Goal: Transaction & Acquisition: Book appointment/travel/reservation

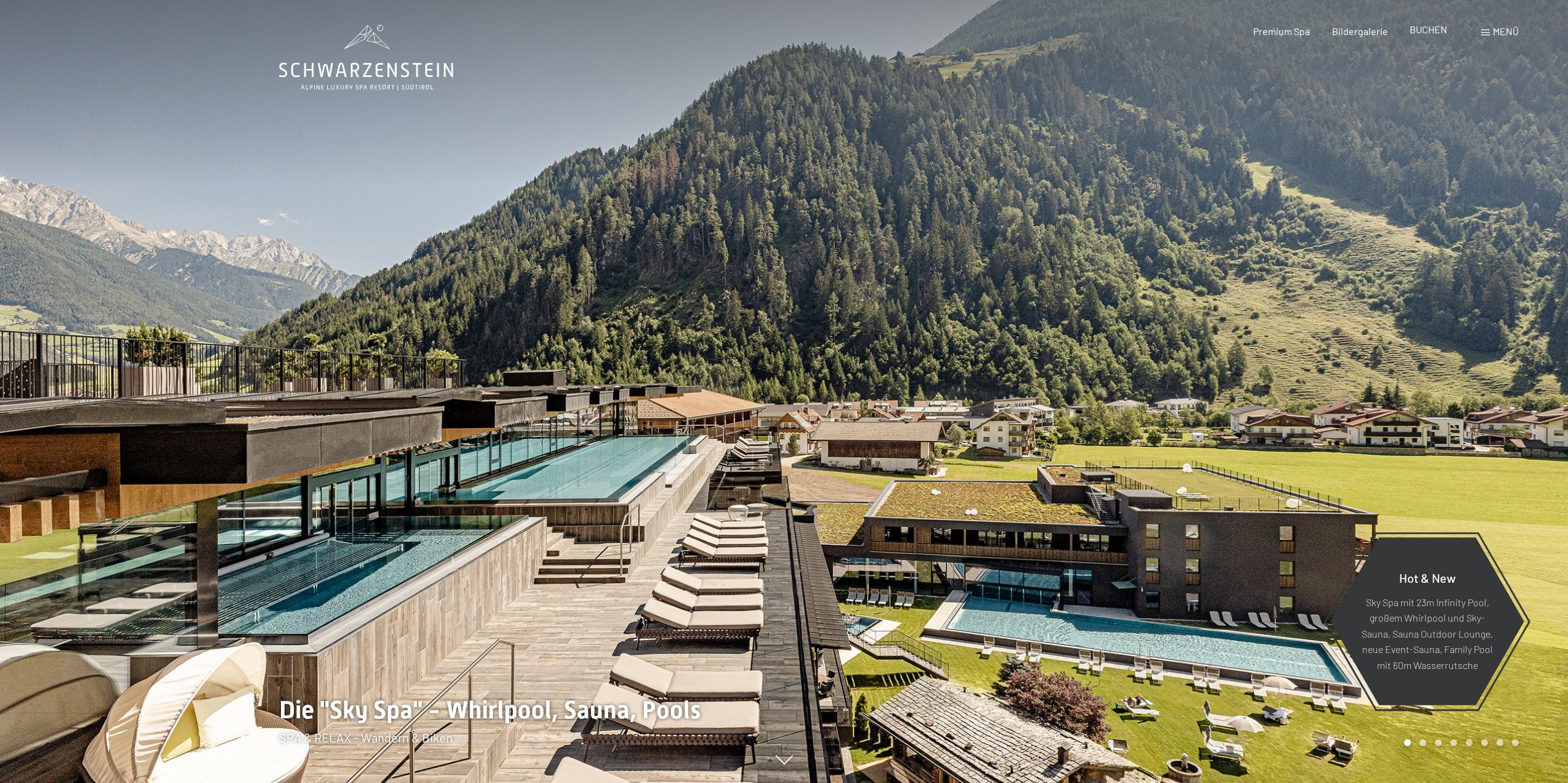
click at [1436, 31] on span "BUCHEN" at bounding box center [1428, 29] width 37 height 12
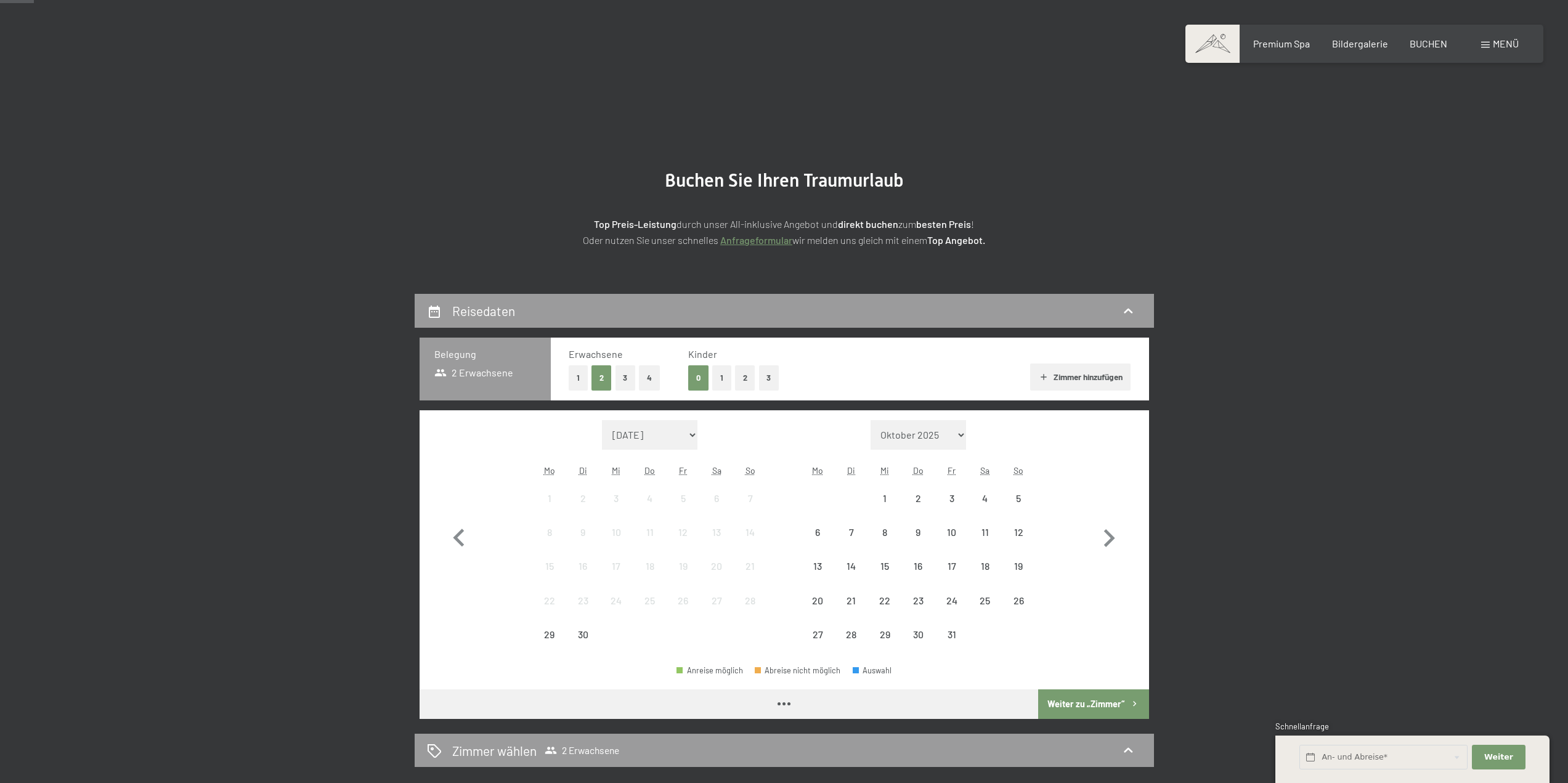
scroll to position [61, 0]
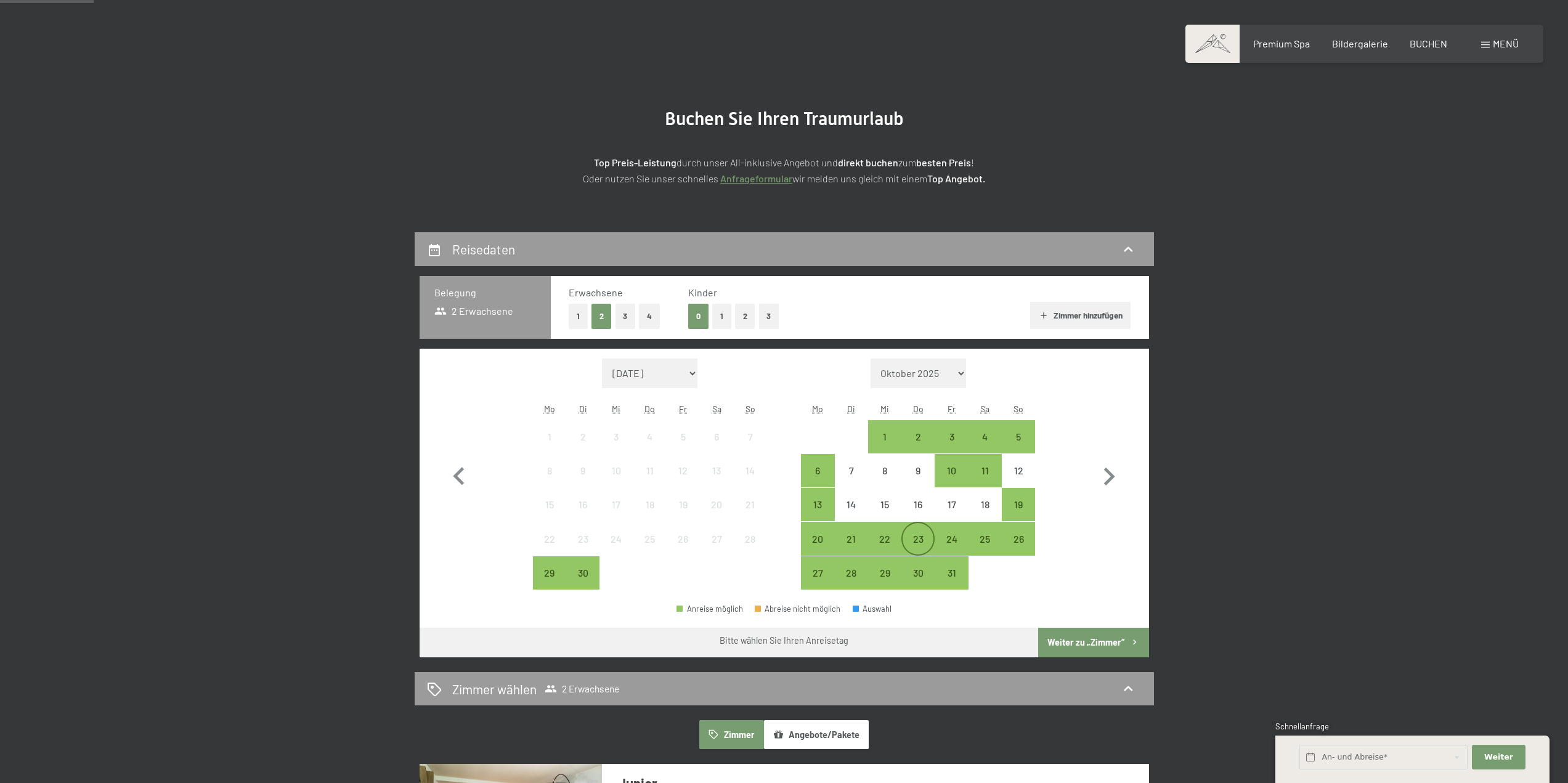
click at [928, 541] on div "23" at bounding box center [918, 549] width 31 height 31
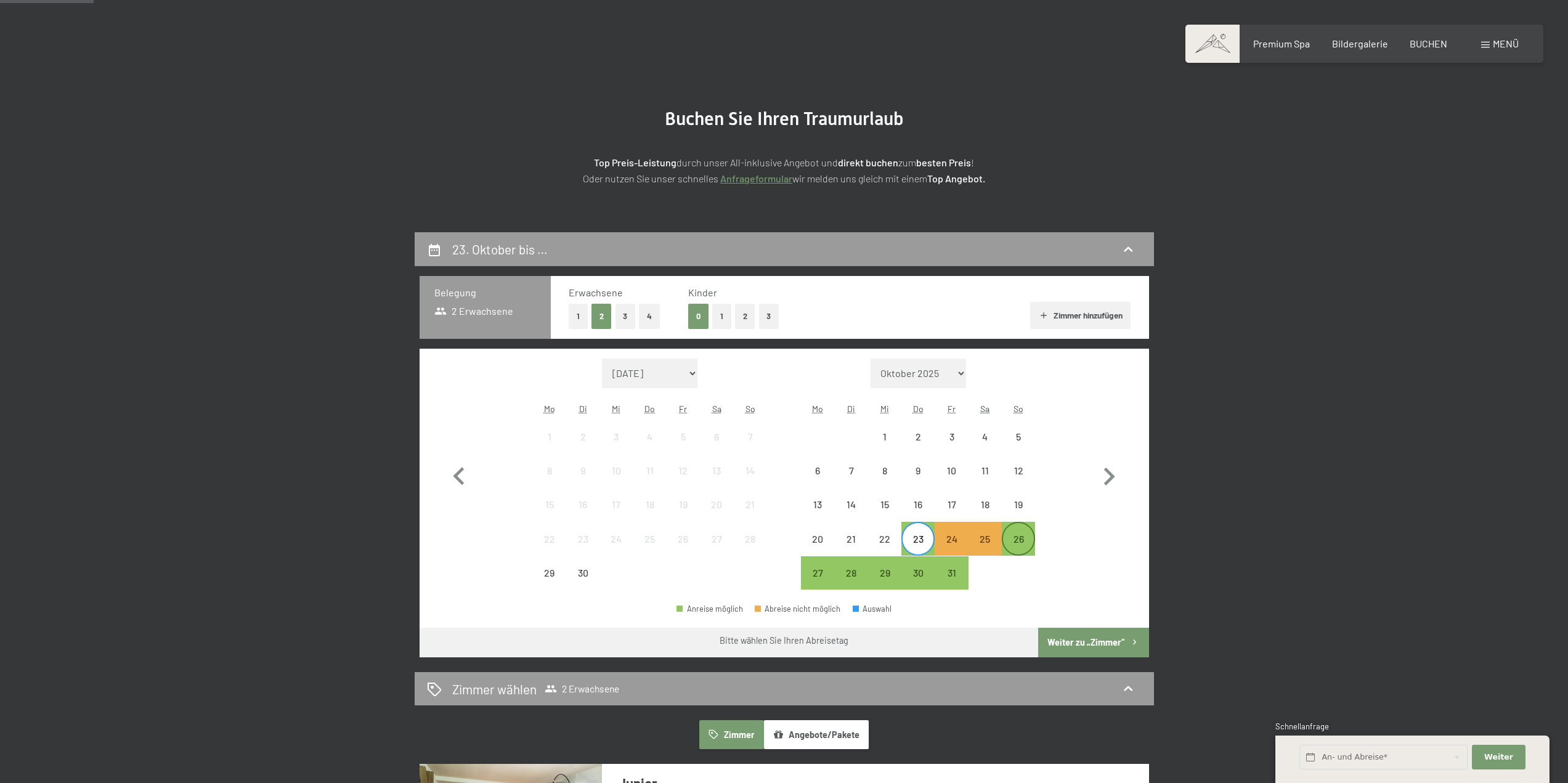
click at [1027, 541] on div "26" at bounding box center [1018, 549] width 31 height 31
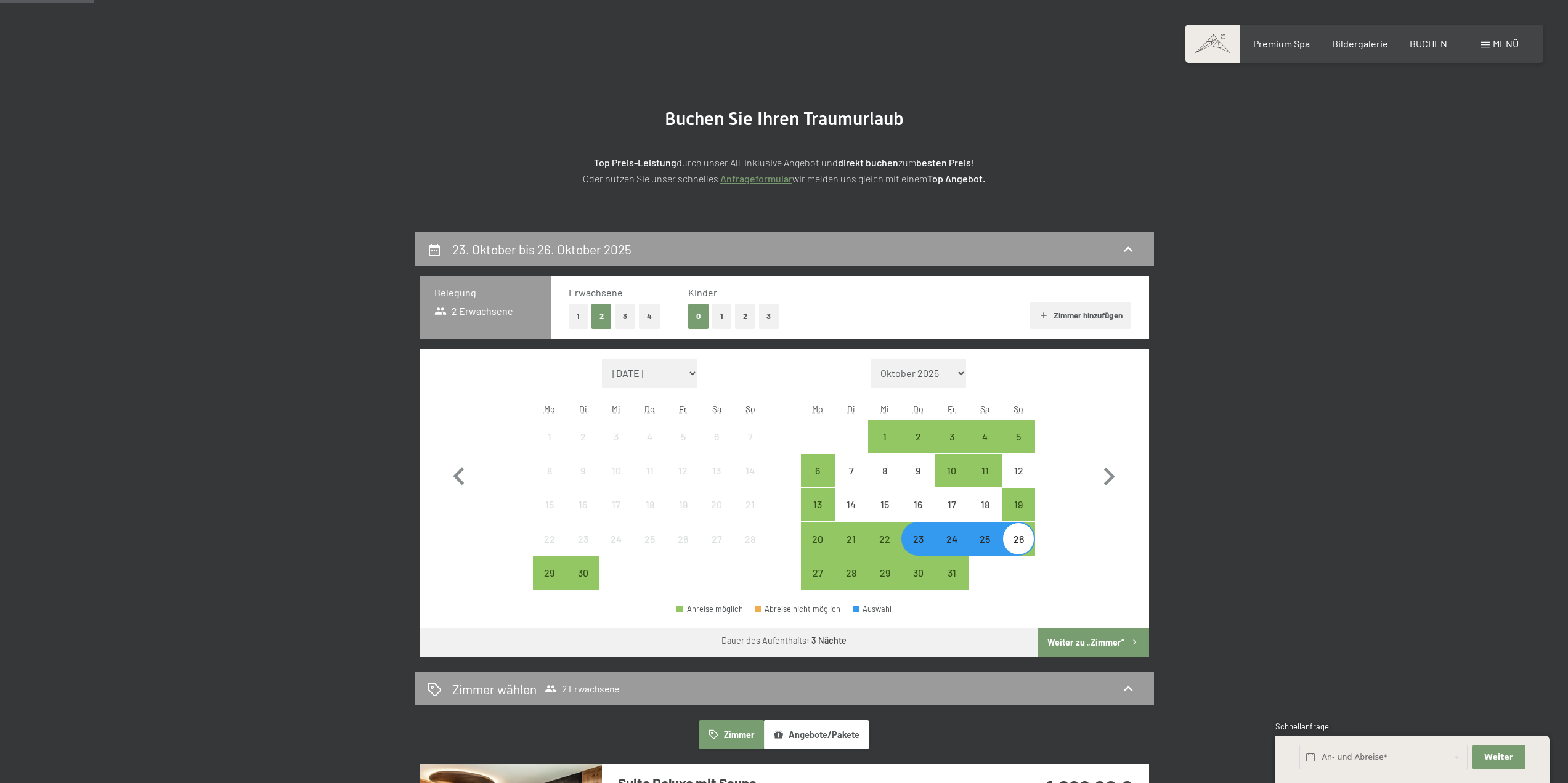
click at [747, 317] on button "2" at bounding box center [745, 317] width 20 height 26
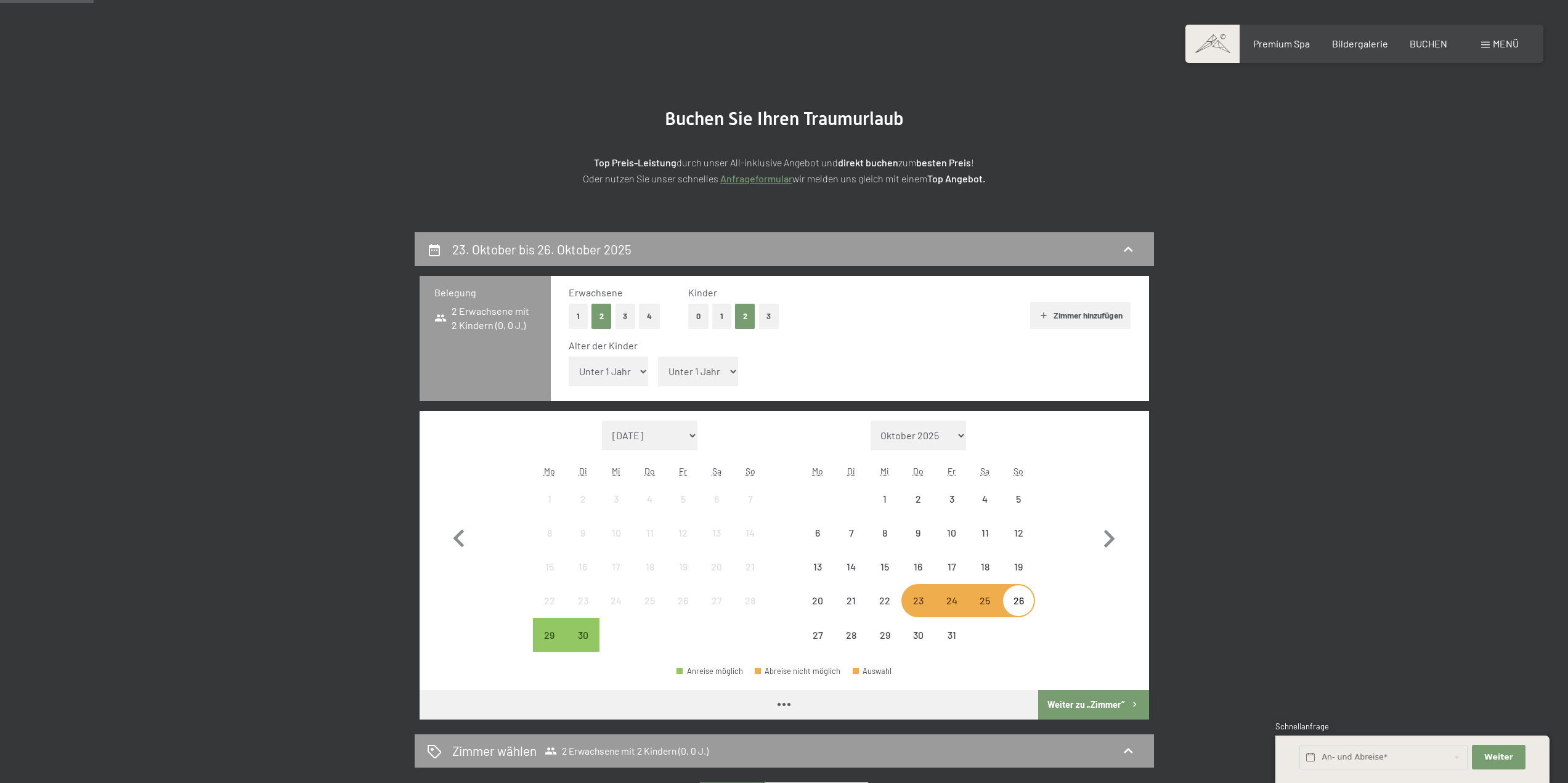
click at [620, 376] on select "Unter 1 Jahr 1 Jahr 2 Jahre 3 Jahre 4 Jahre 5 Jahre 6 Jahre 7 Jahre 8 Jahre 9 J…" at bounding box center [609, 371] width 80 height 30
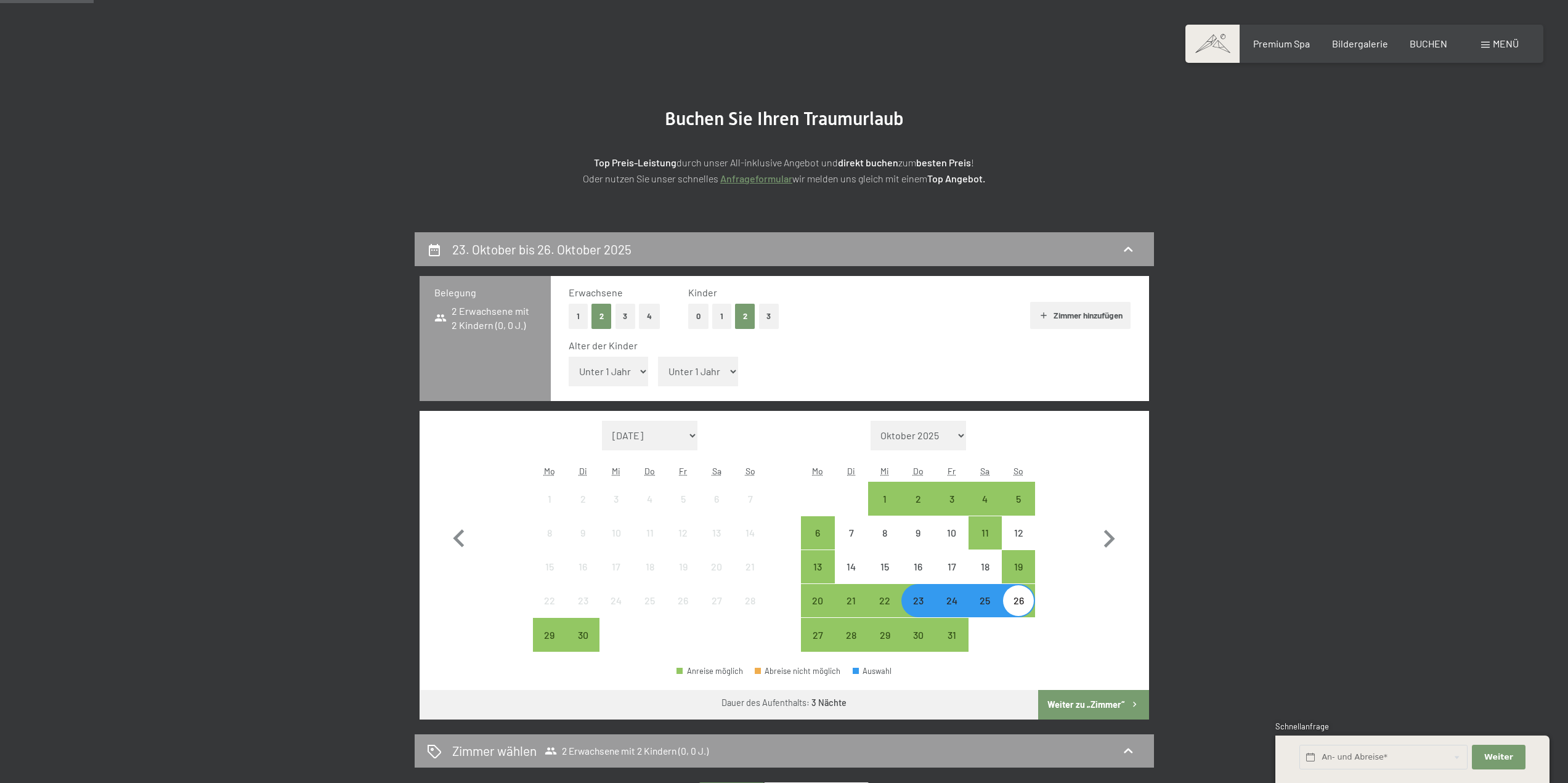
select select "17"
click at [569, 356] on select "Unter 1 Jahr 1 Jahr 2 Jahre 3 Jahre 4 Jahre 5 Jahre 6 Jahre 7 Jahre 8 Jahre 9 J…" at bounding box center [609, 371] width 80 height 30
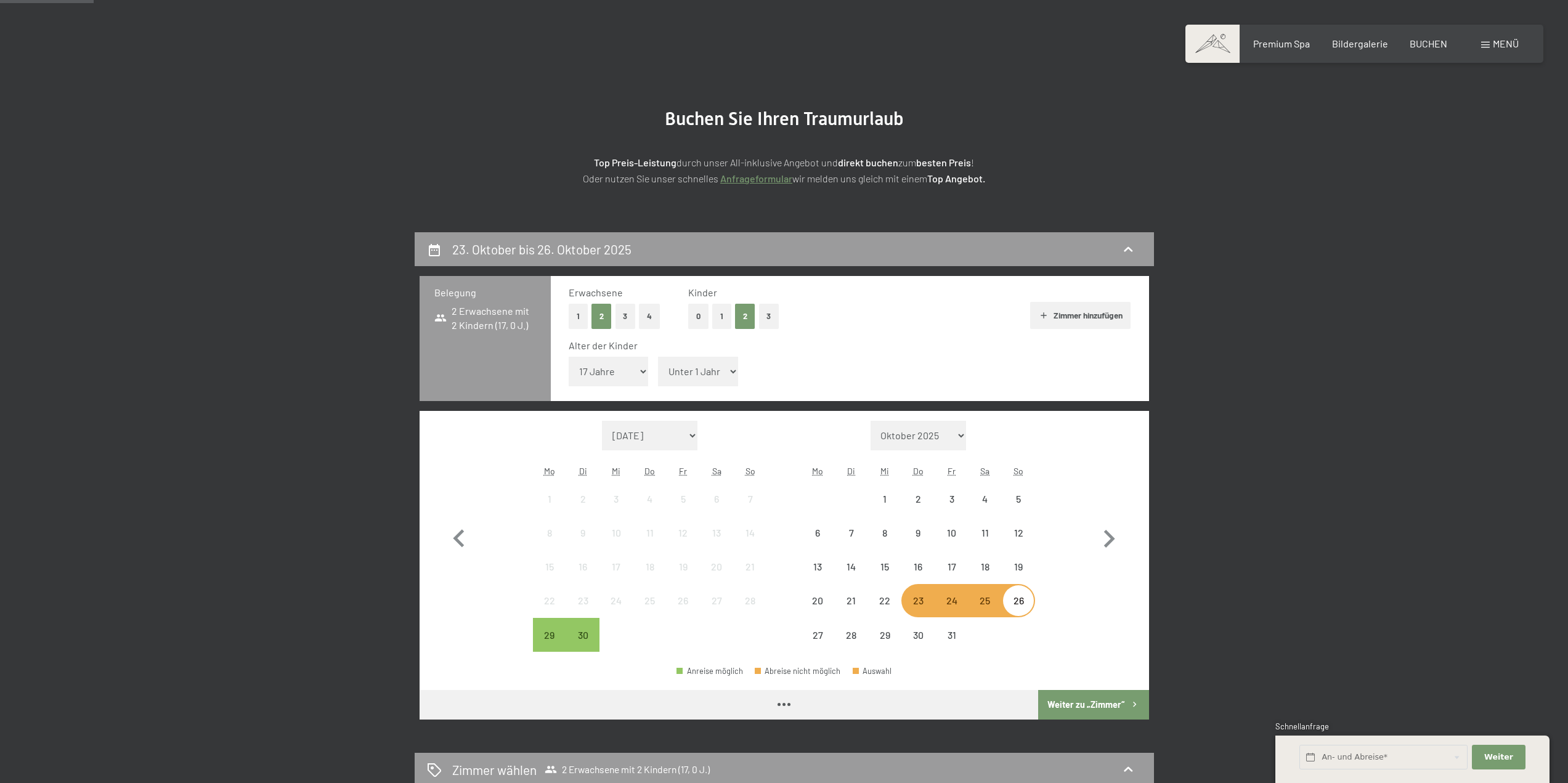
click at [720, 370] on select "Unter 1 Jahr 1 Jahr 2 Jahre 3 Jahre 4 Jahre 5 Jahre 6 Jahre 7 Jahre 8 Jahre 9 J…" at bounding box center [698, 371] width 80 height 30
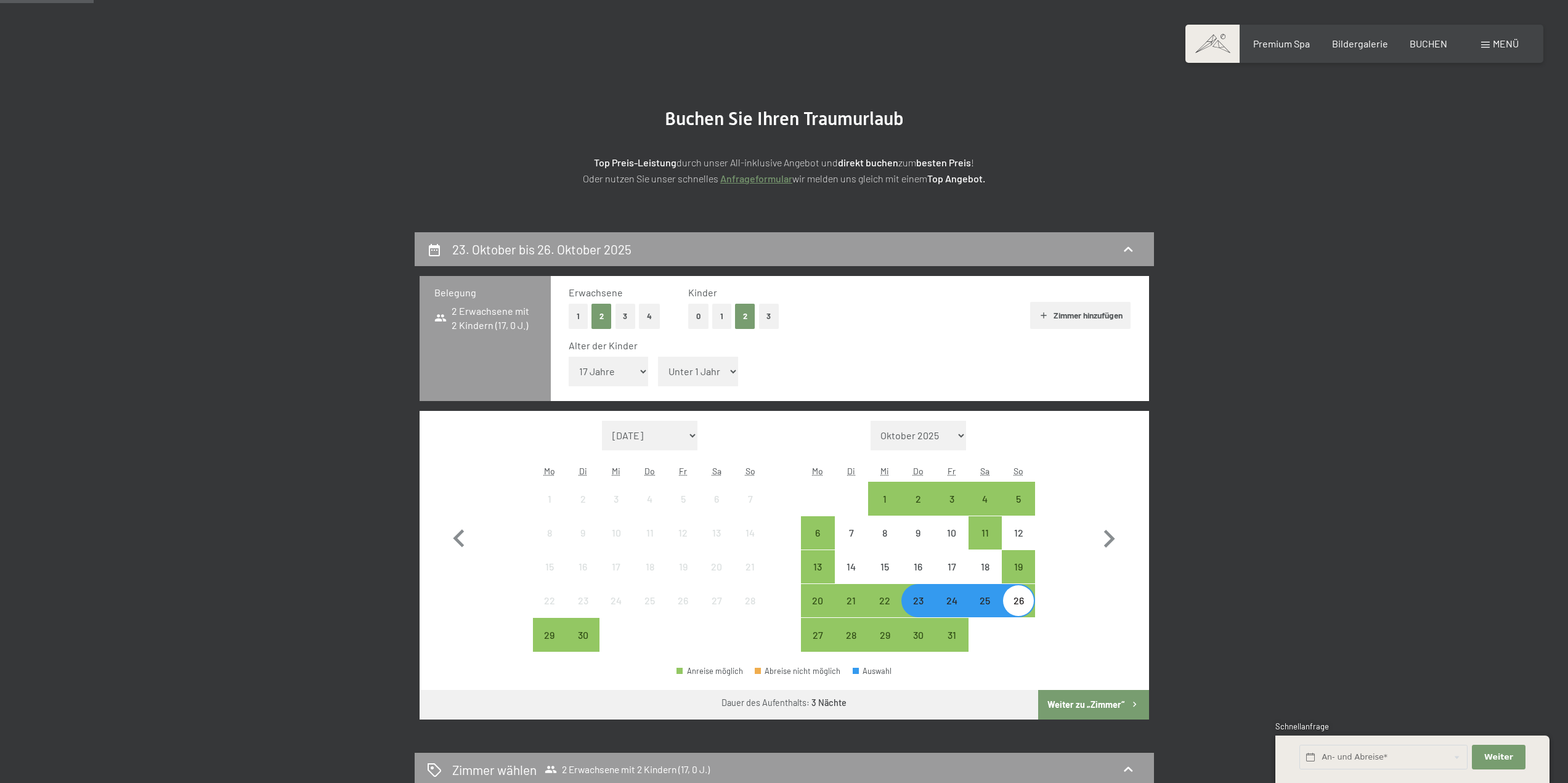
select select "14"
click at [658, 356] on select "Unter 1 Jahr 1 Jahr 2 Jahre 3 Jahre 4 Jahre 5 Jahre 6 Jahre 7 Jahre 8 Jahre 9 J…" at bounding box center [698, 371] width 80 height 30
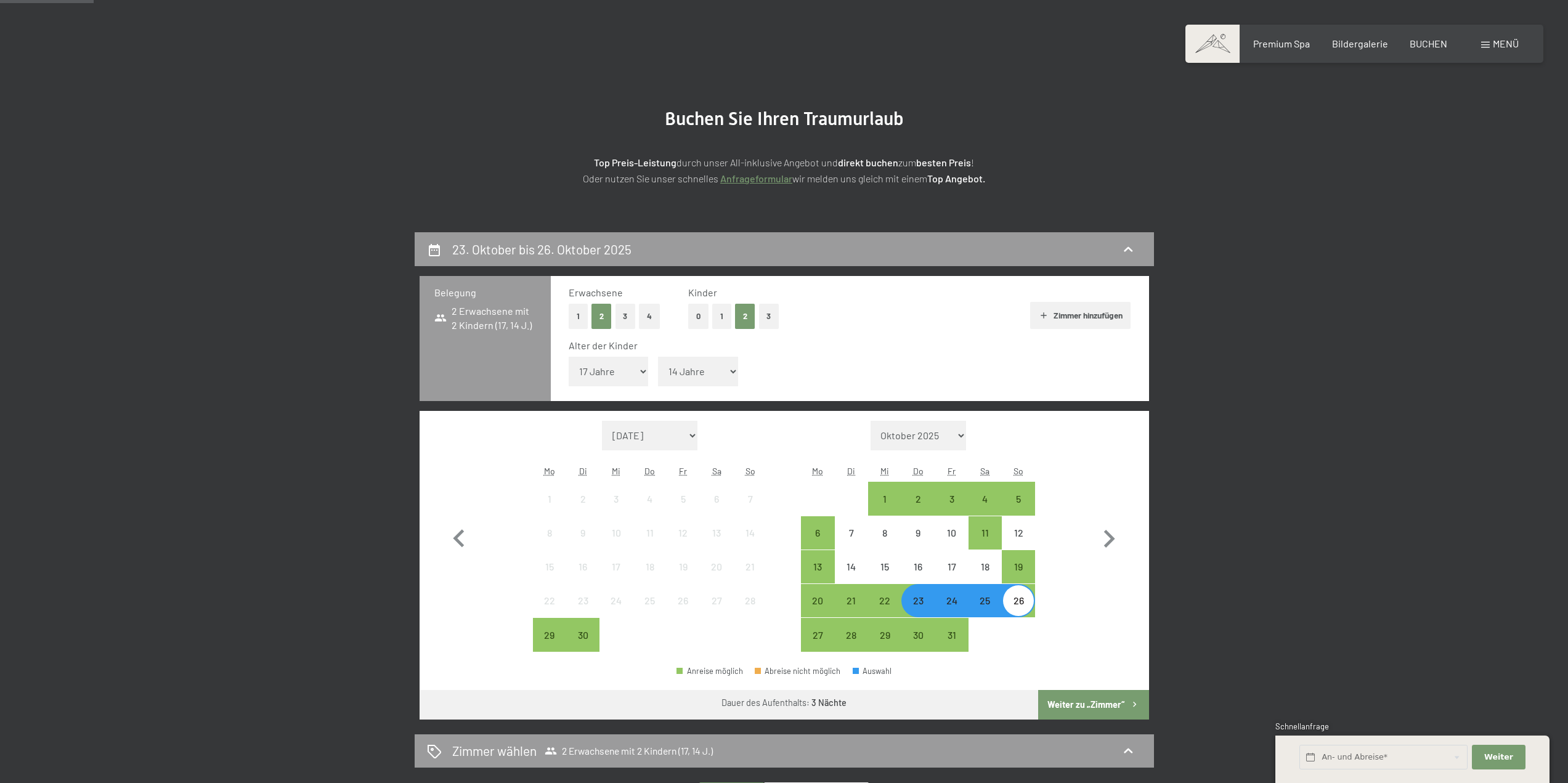
click at [1083, 706] on button "Weiter zu „Zimmer“" at bounding box center [1093, 704] width 110 height 30
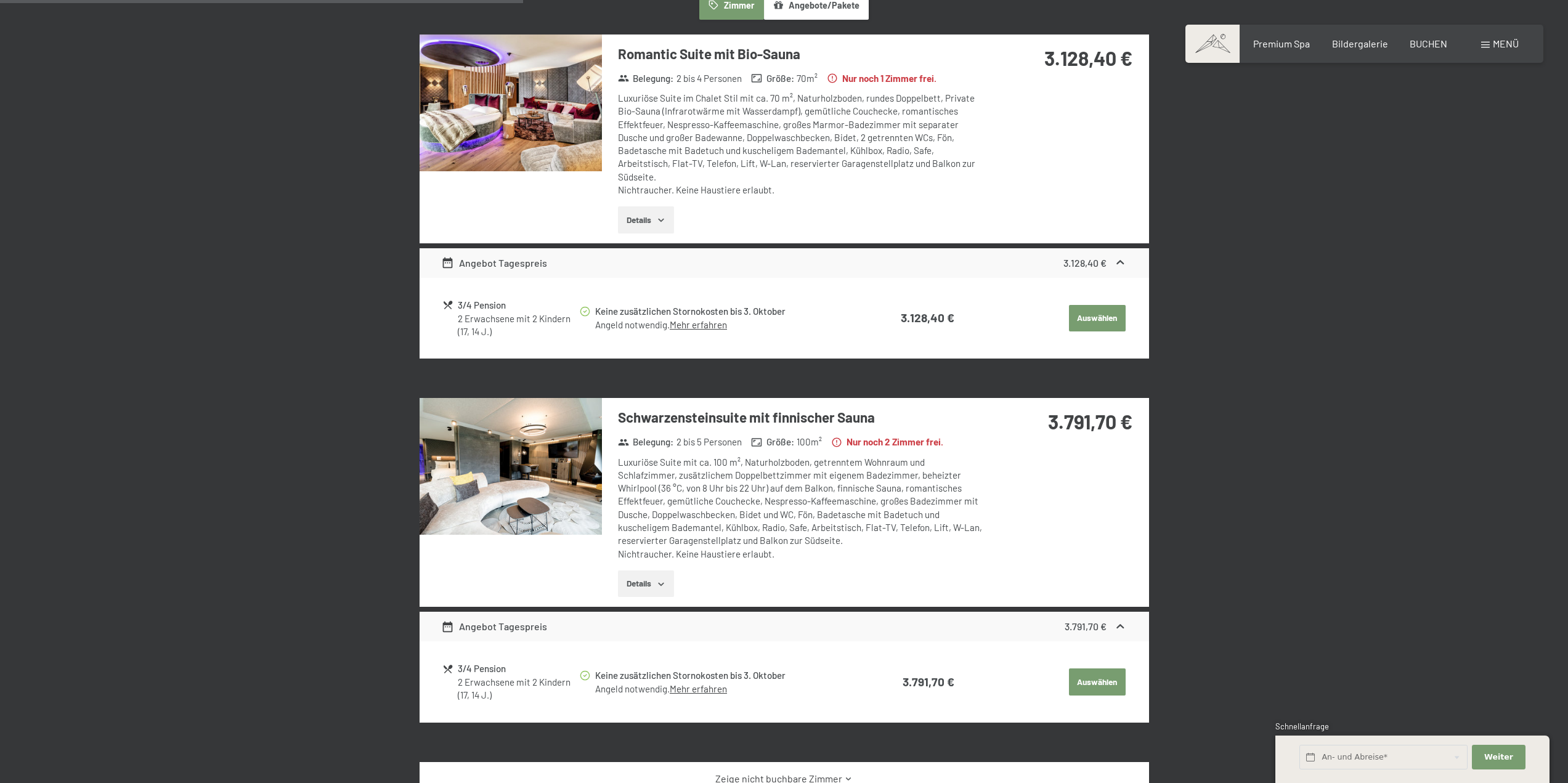
scroll to position [294, 0]
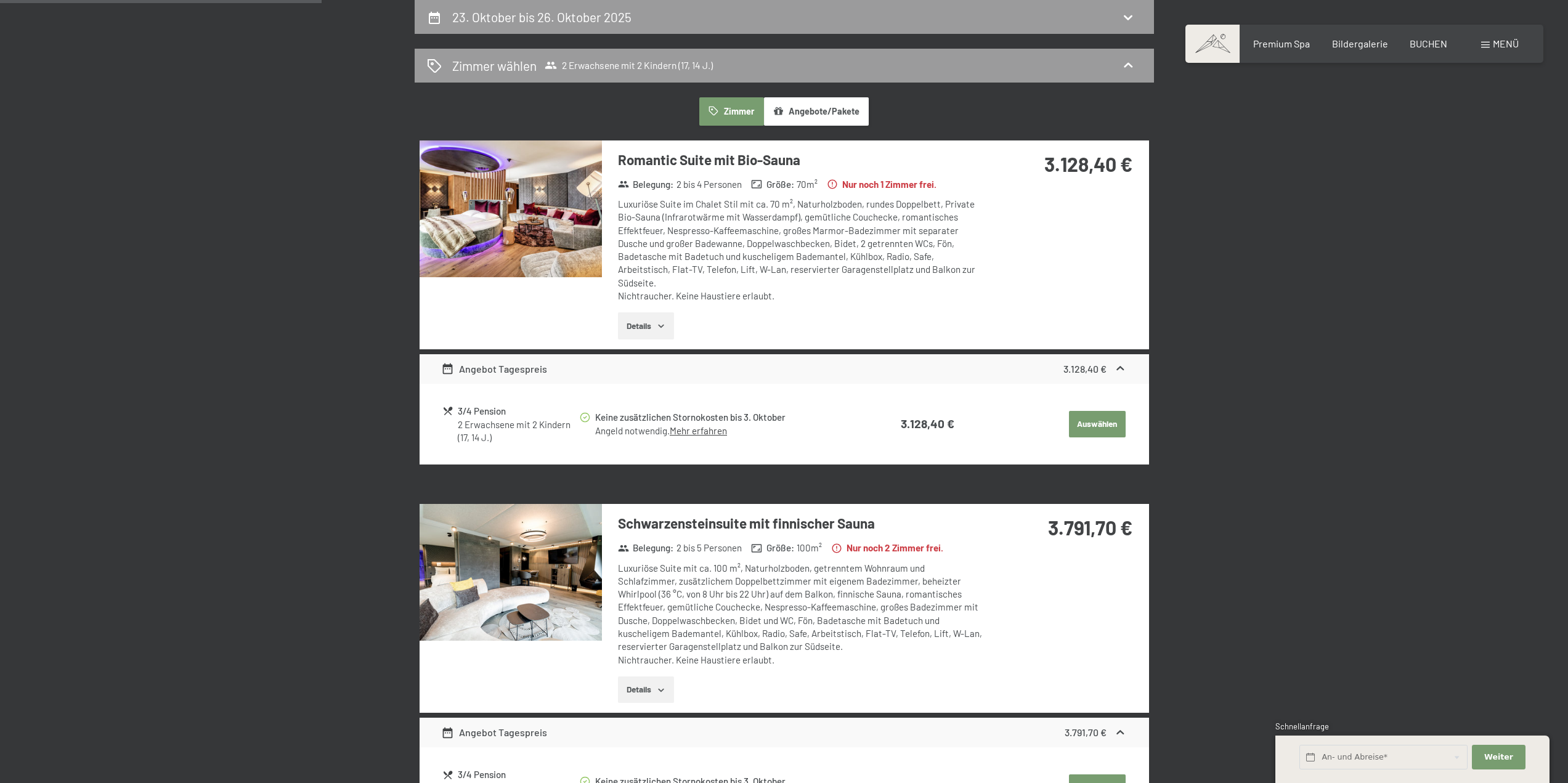
click at [651, 316] on button "Details" at bounding box center [646, 326] width 56 height 27
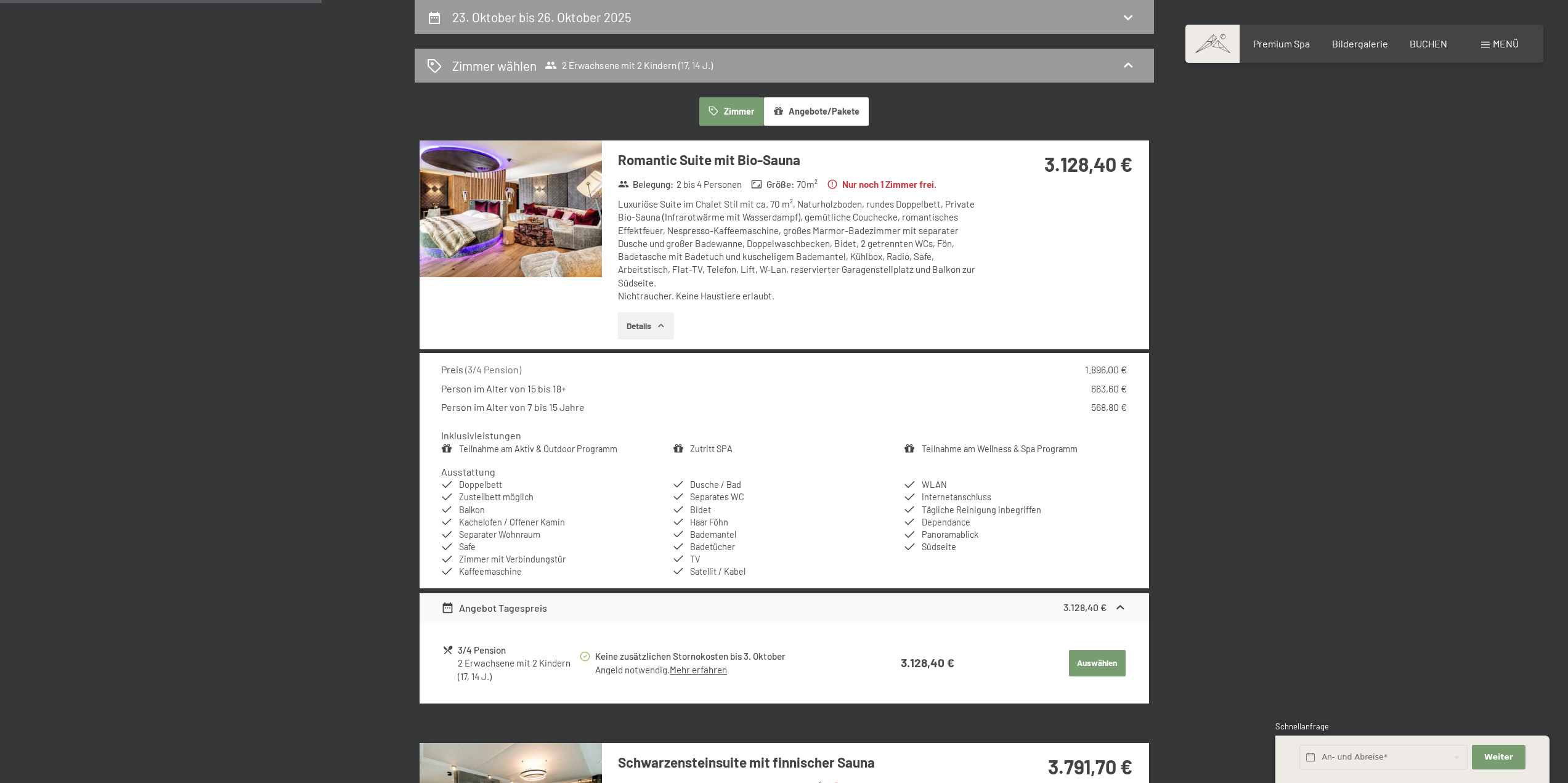
click at [527, 211] on img at bounding box center [510, 209] width 183 height 137
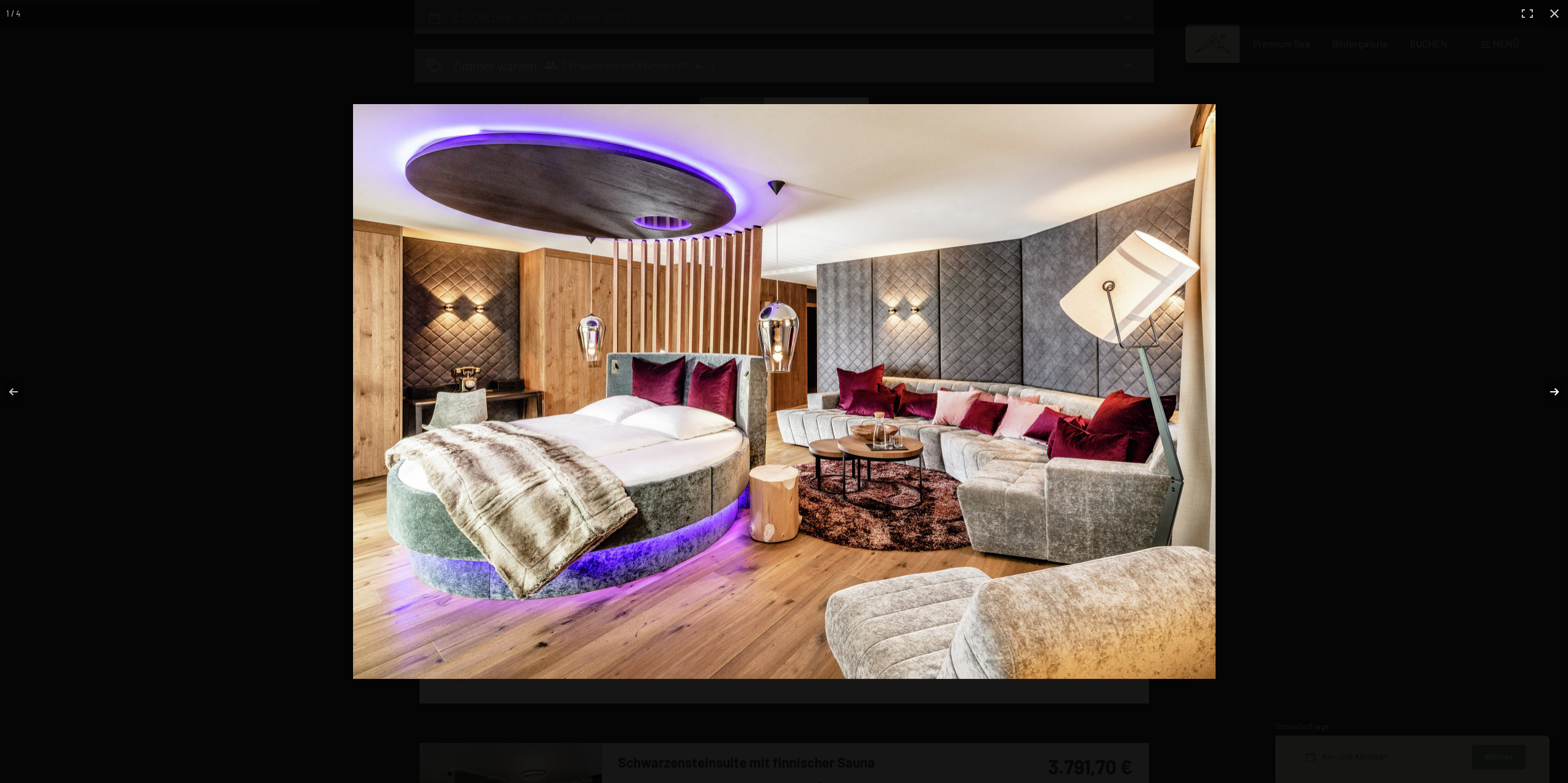
click at [1558, 392] on button "button" at bounding box center [1546, 392] width 43 height 61
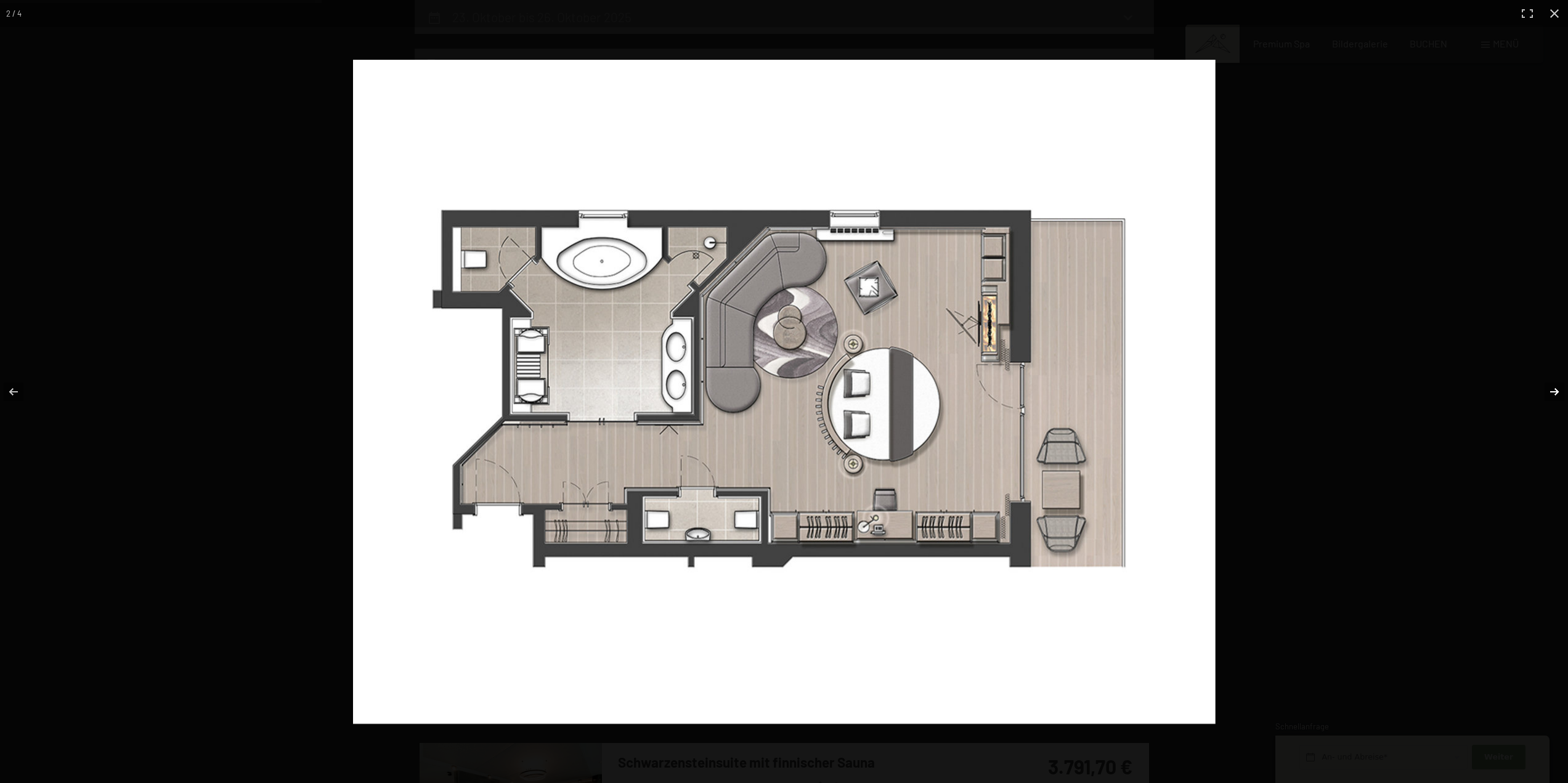
click at [1558, 392] on button "button" at bounding box center [1546, 392] width 43 height 61
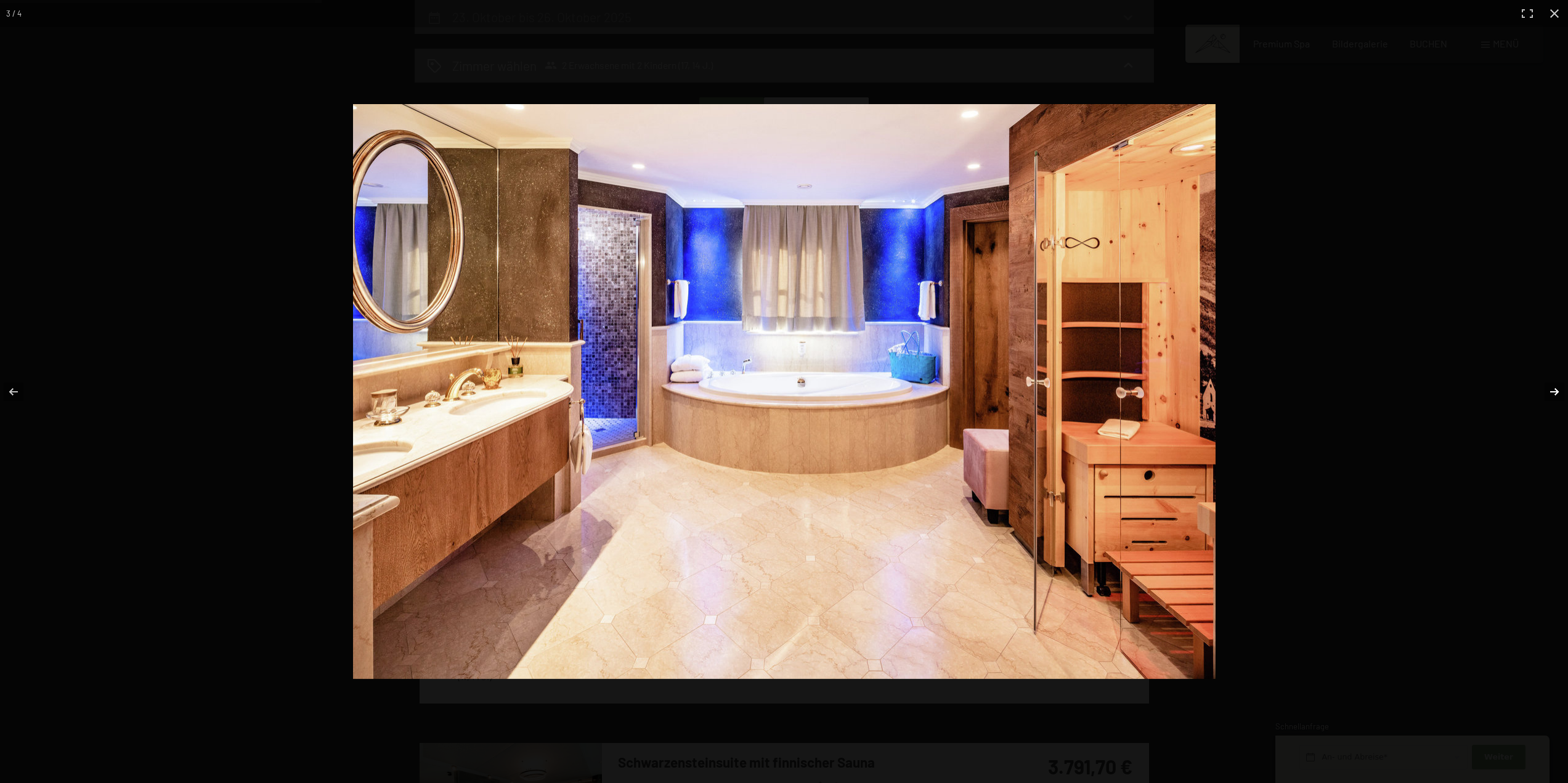
click at [1558, 392] on button "button" at bounding box center [1546, 392] width 43 height 61
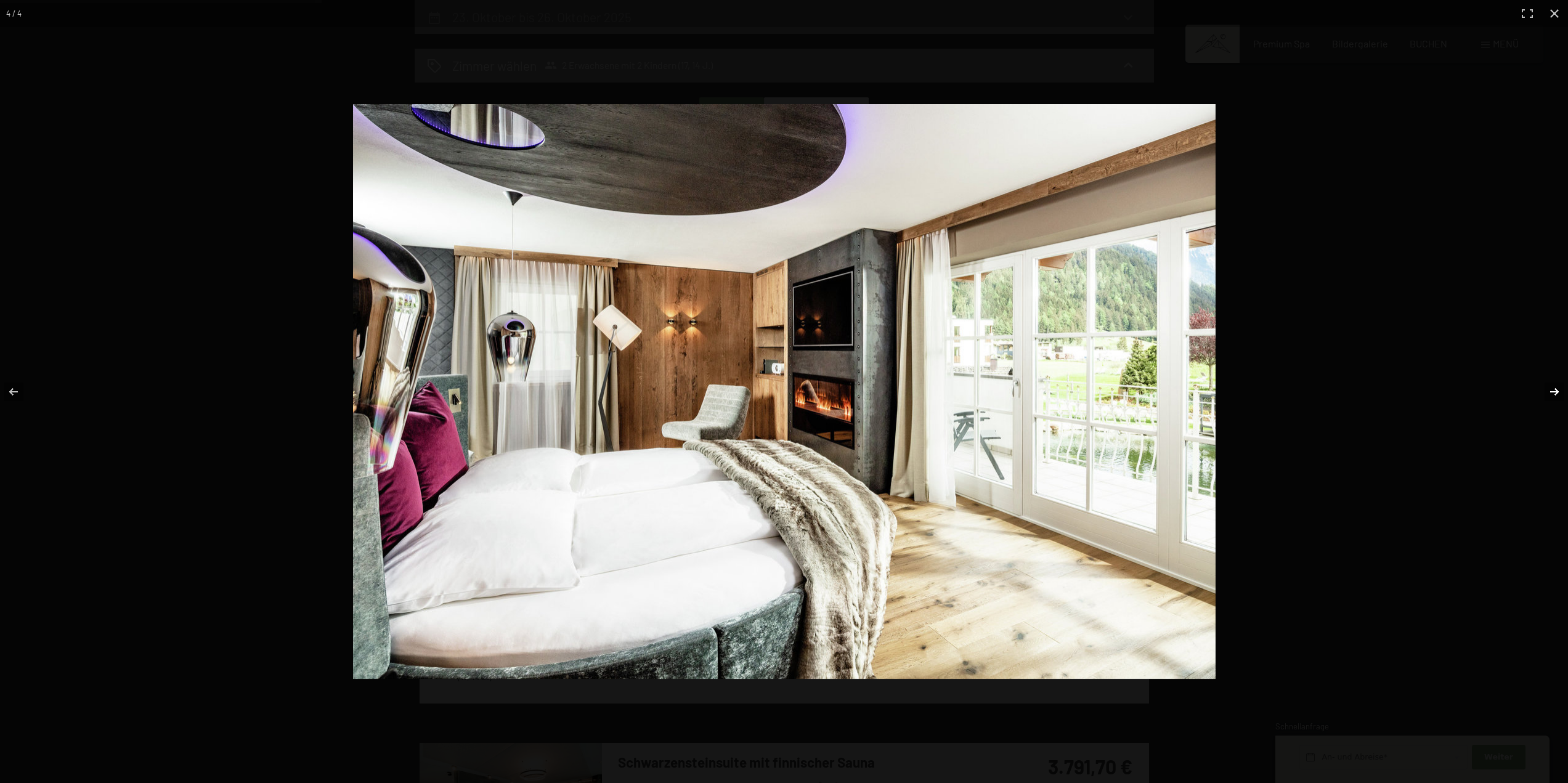
click at [1558, 392] on button "button" at bounding box center [1546, 392] width 43 height 61
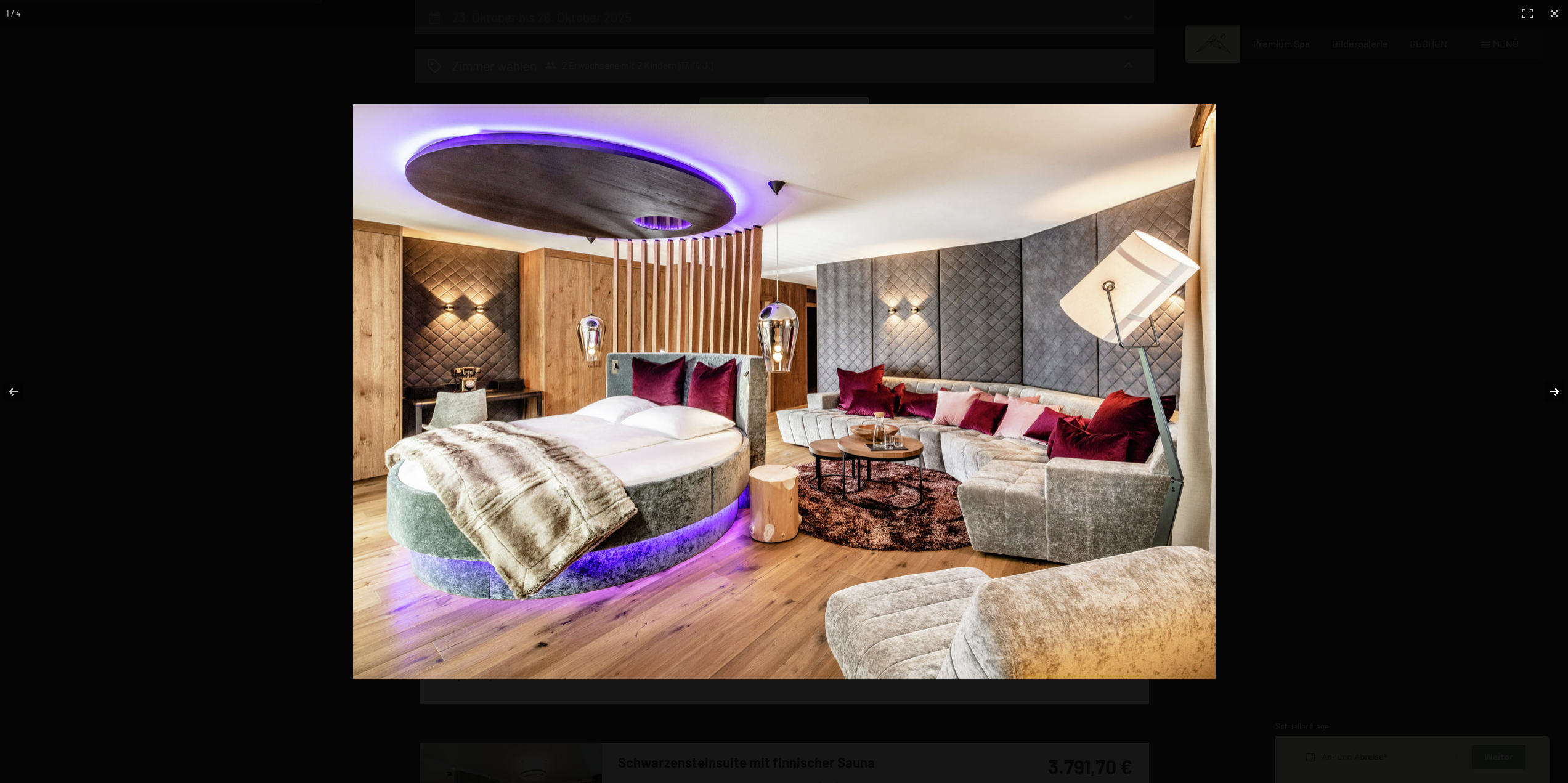
click at [1558, 392] on button "button" at bounding box center [1546, 392] width 43 height 61
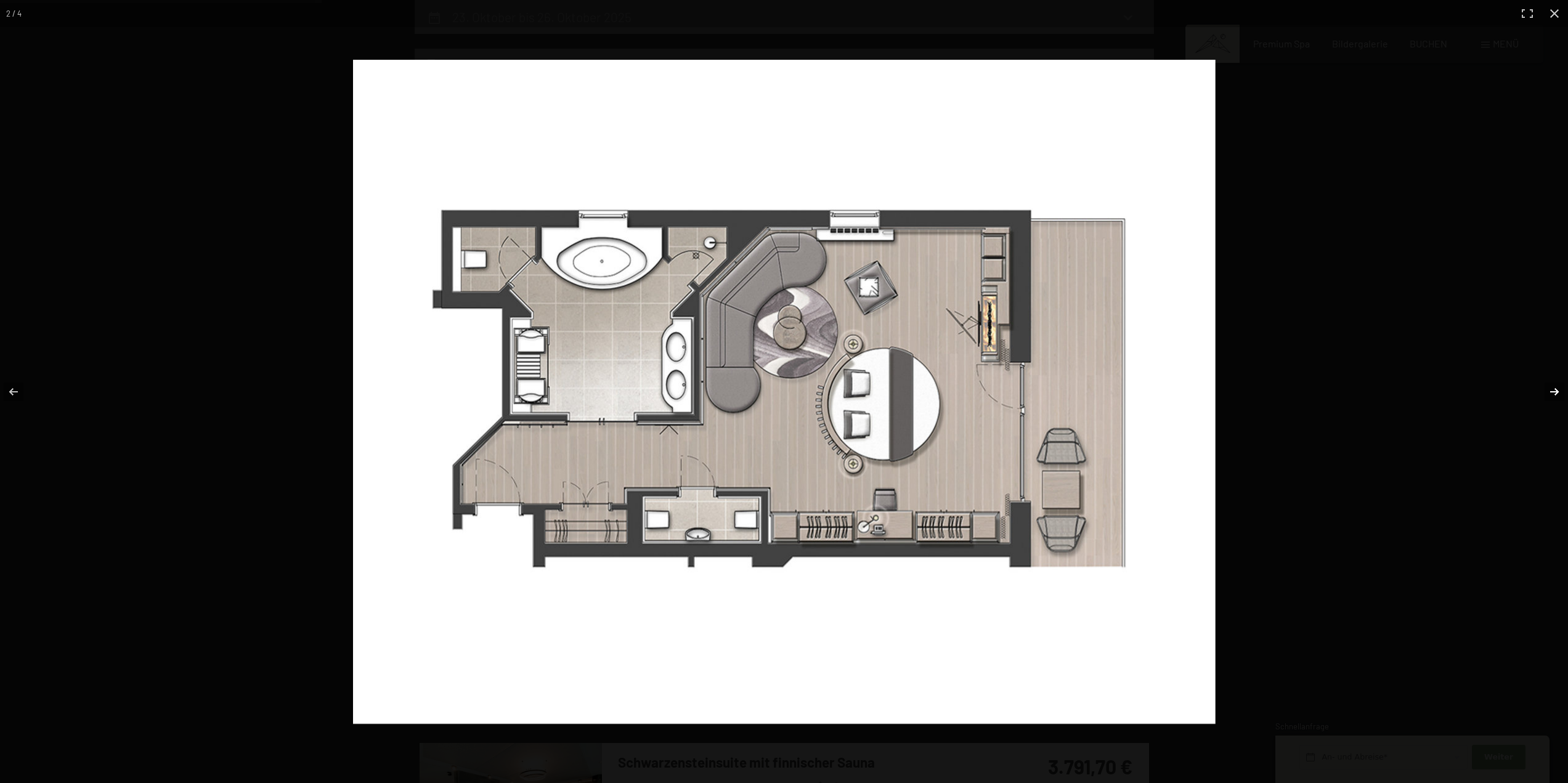
click at [1558, 392] on button "button" at bounding box center [1546, 392] width 43 height 61
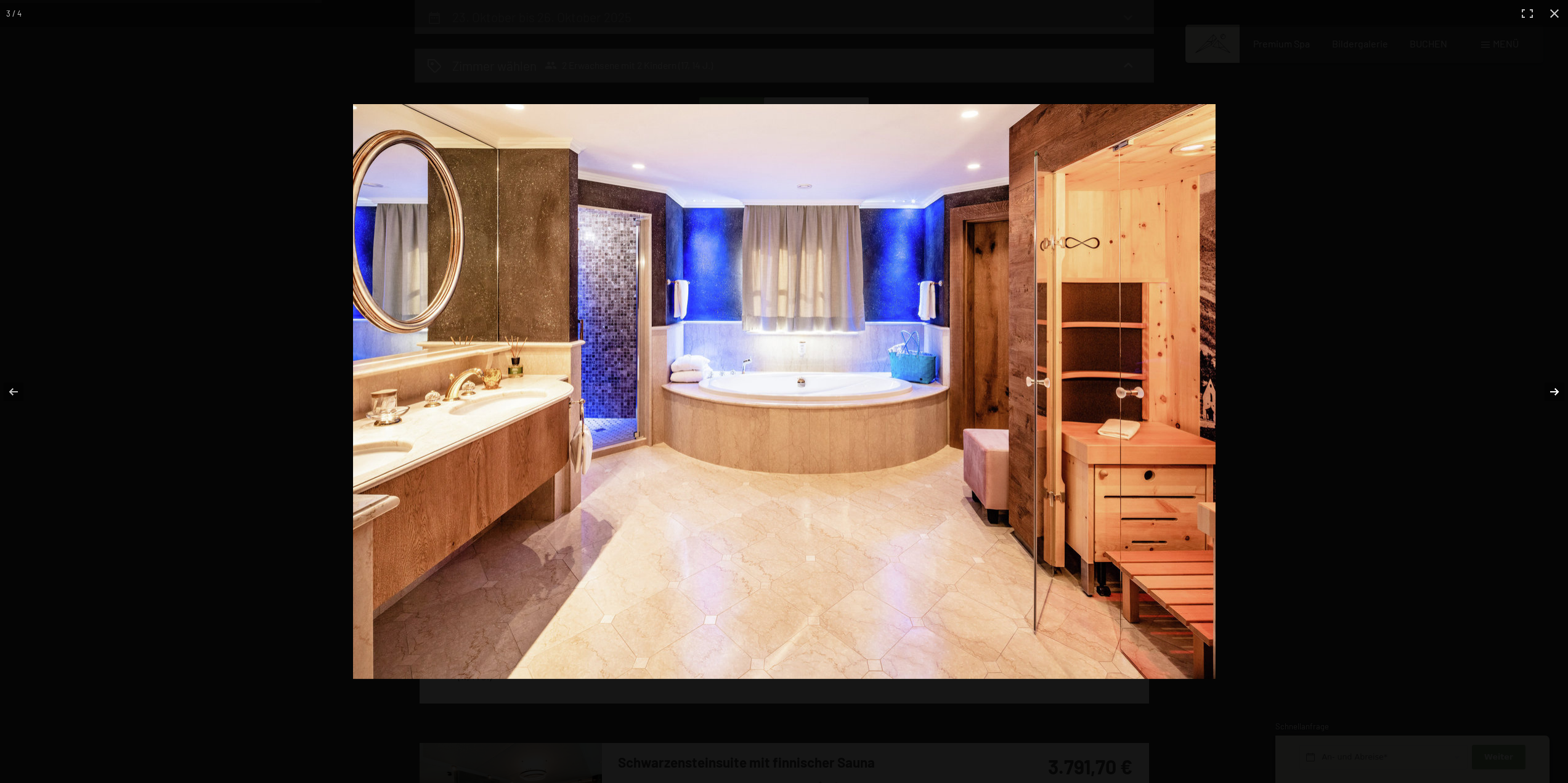
click at [1558, 392] on button "button" at bounding box center [1546, 392] width 43 height 61
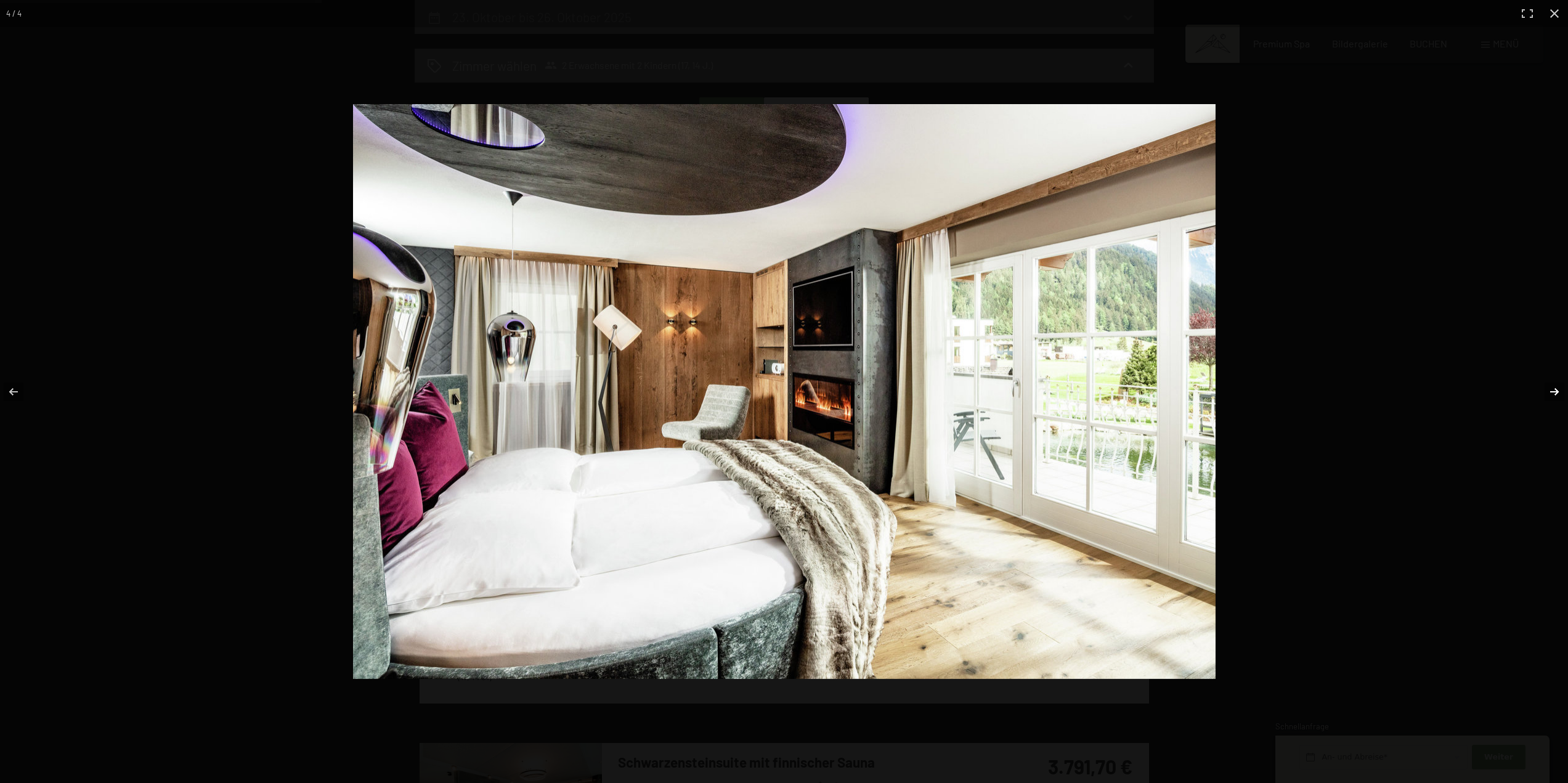
click at [1558, 392] on button "button" at bounding box center [1546, 392] width 43 height 61
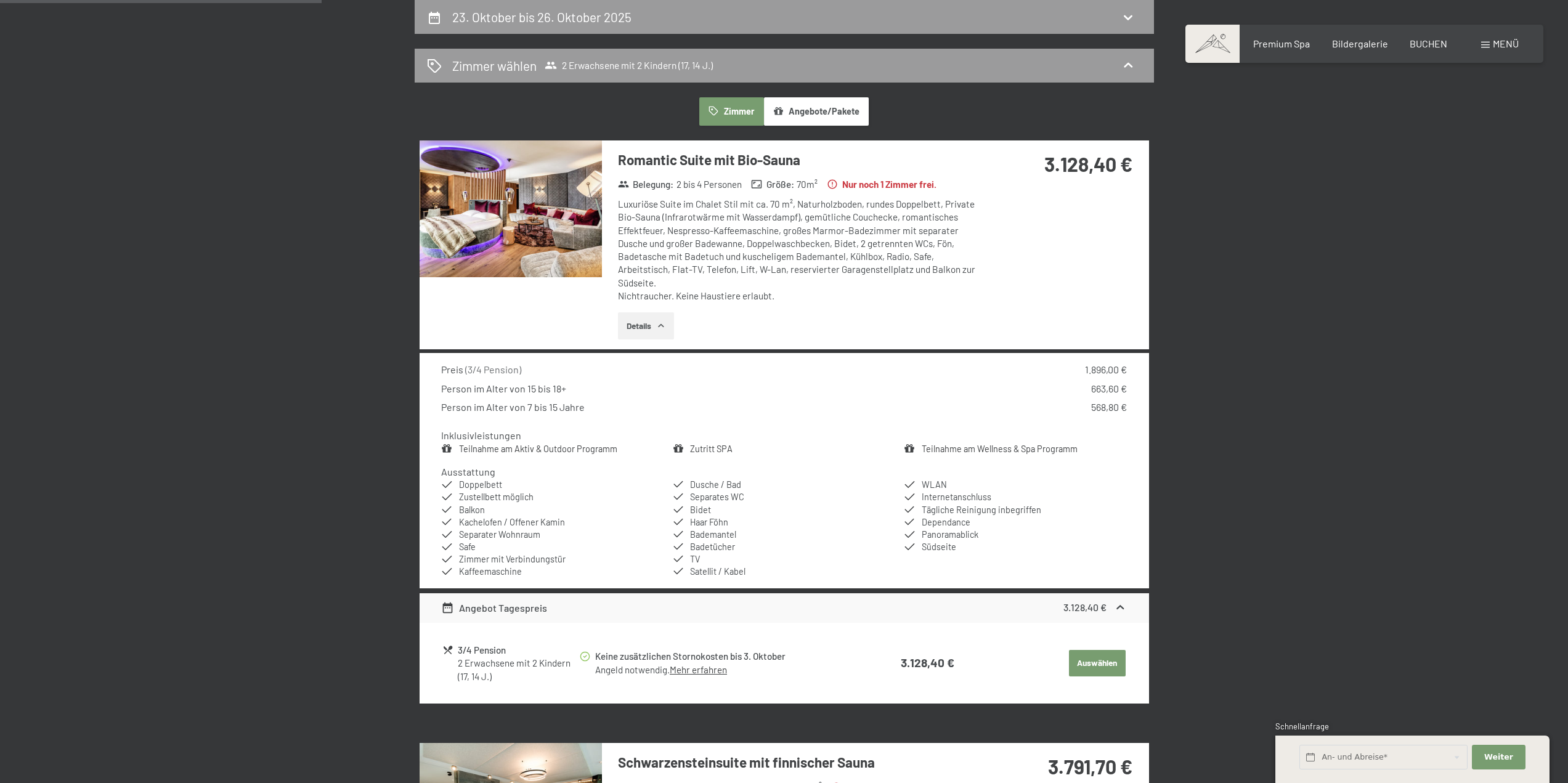
click at [0, 0] on button "button" at bounding box center [0, 0] width 0 height 0
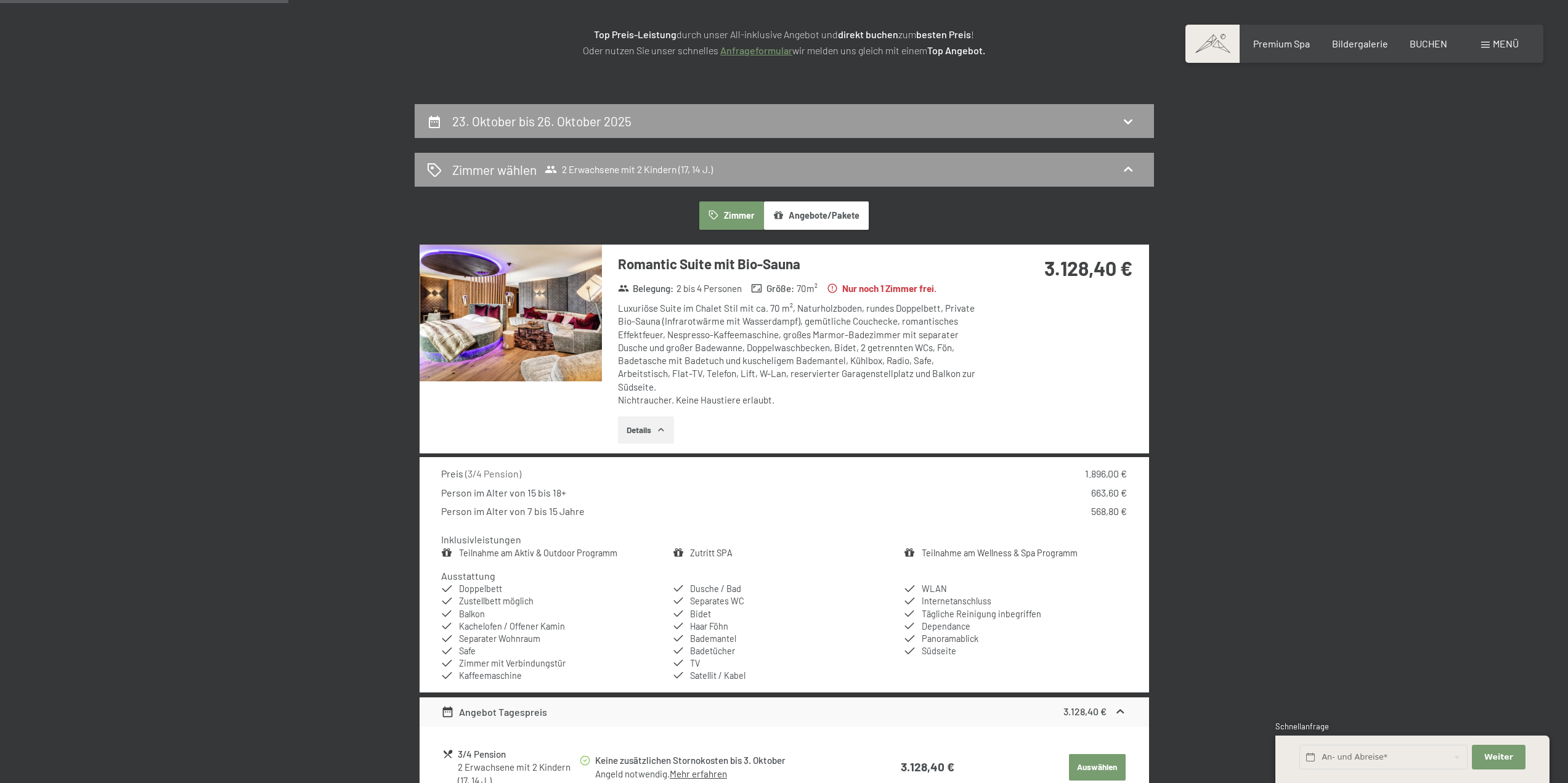
scroll to position [61, 0]
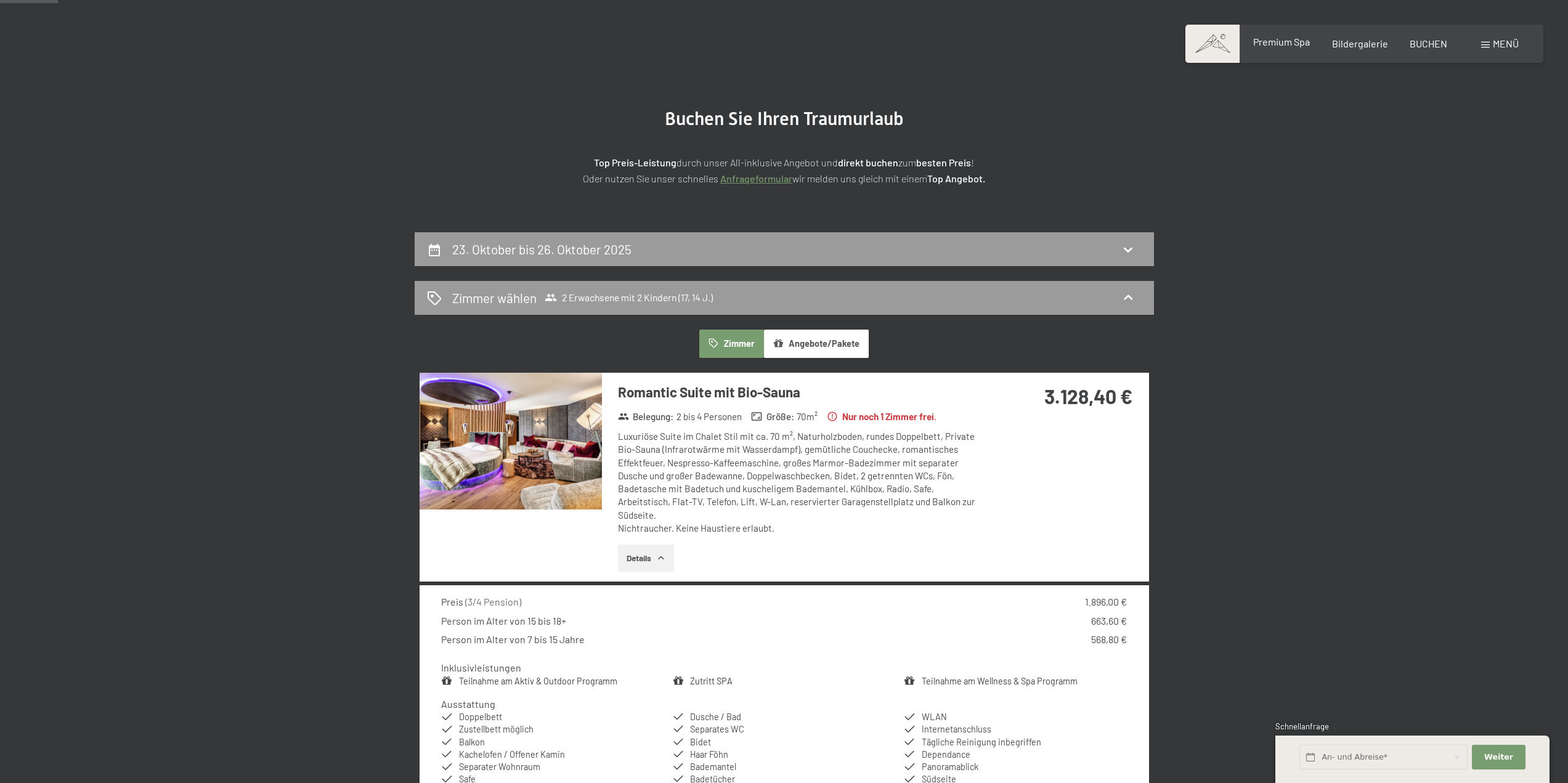
click at [1281, 49] on div "Premium Spa" at bounding box center [1282, 41] width 57 height 14
click at [1363, 47] on span "Bildergalerie" at bounding box center [1361, 41] width 56 height 12
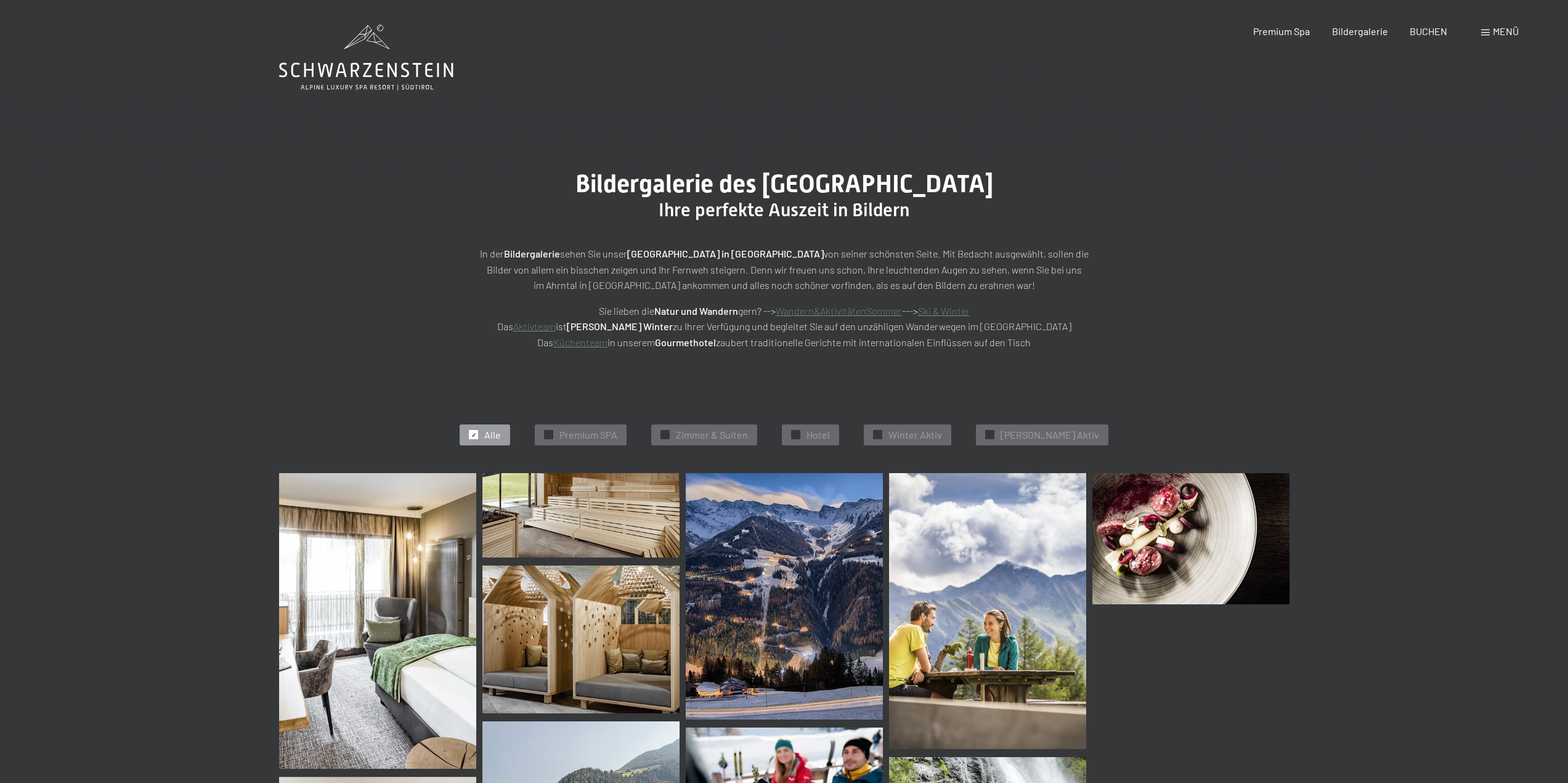
click at [401, 518] on img at bounding box center [377, 620] width 197 height 296
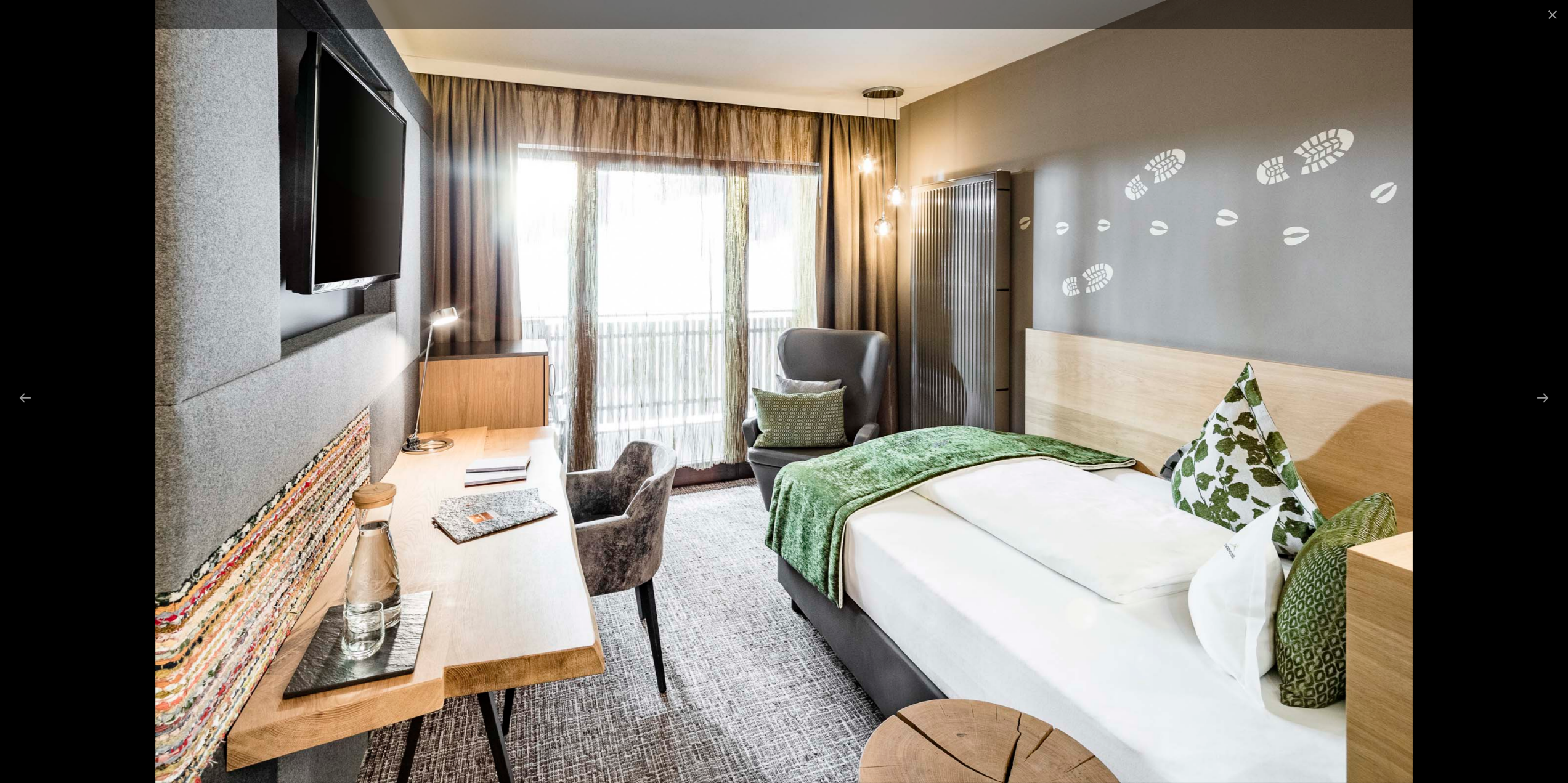
click at [1462, 389] on div at bounding box center [784, 392] width 1568 height 783
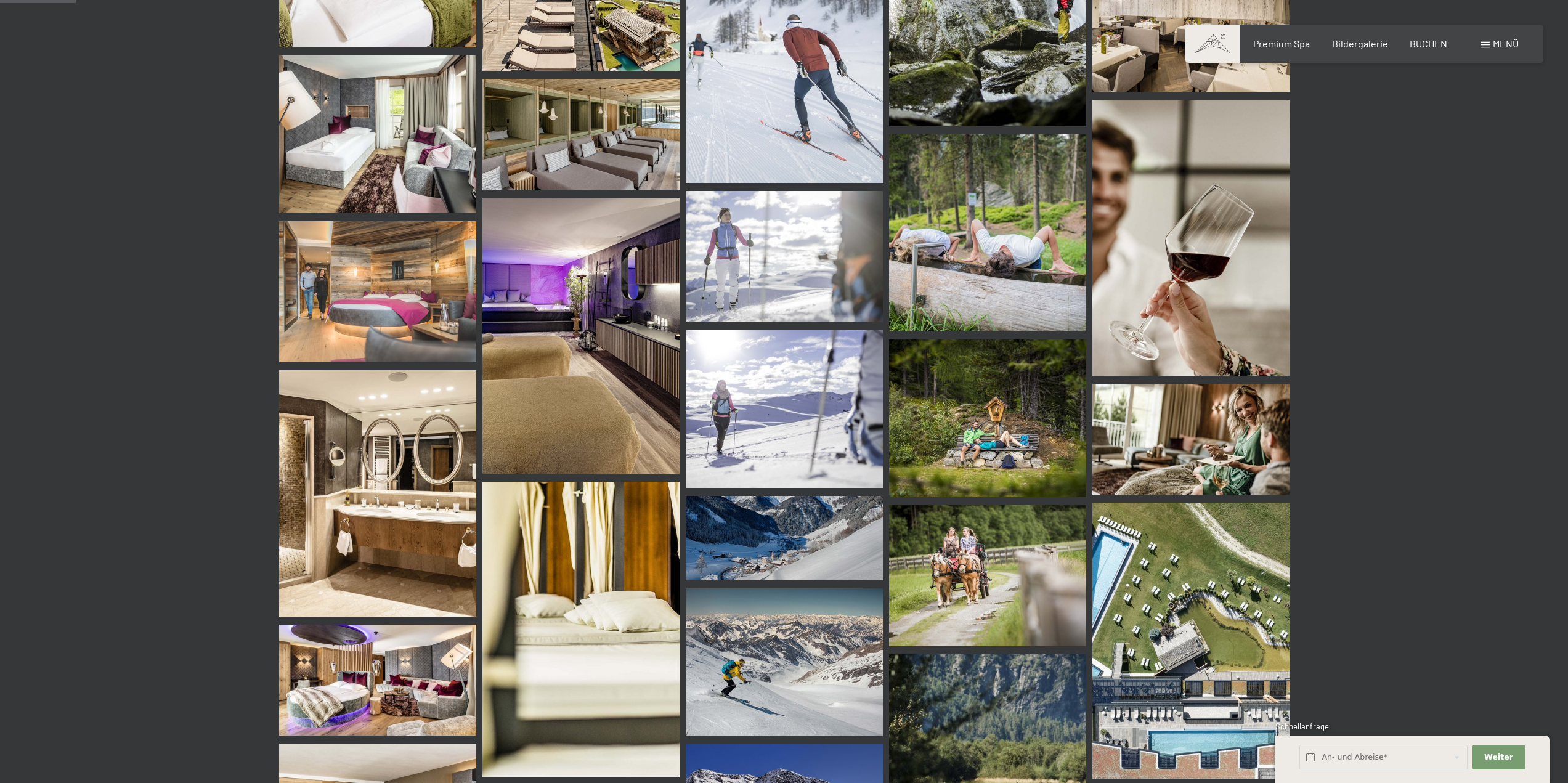
scroll to position [739, 0]
